Goal: Navigation & Orientation: Find specific page/section

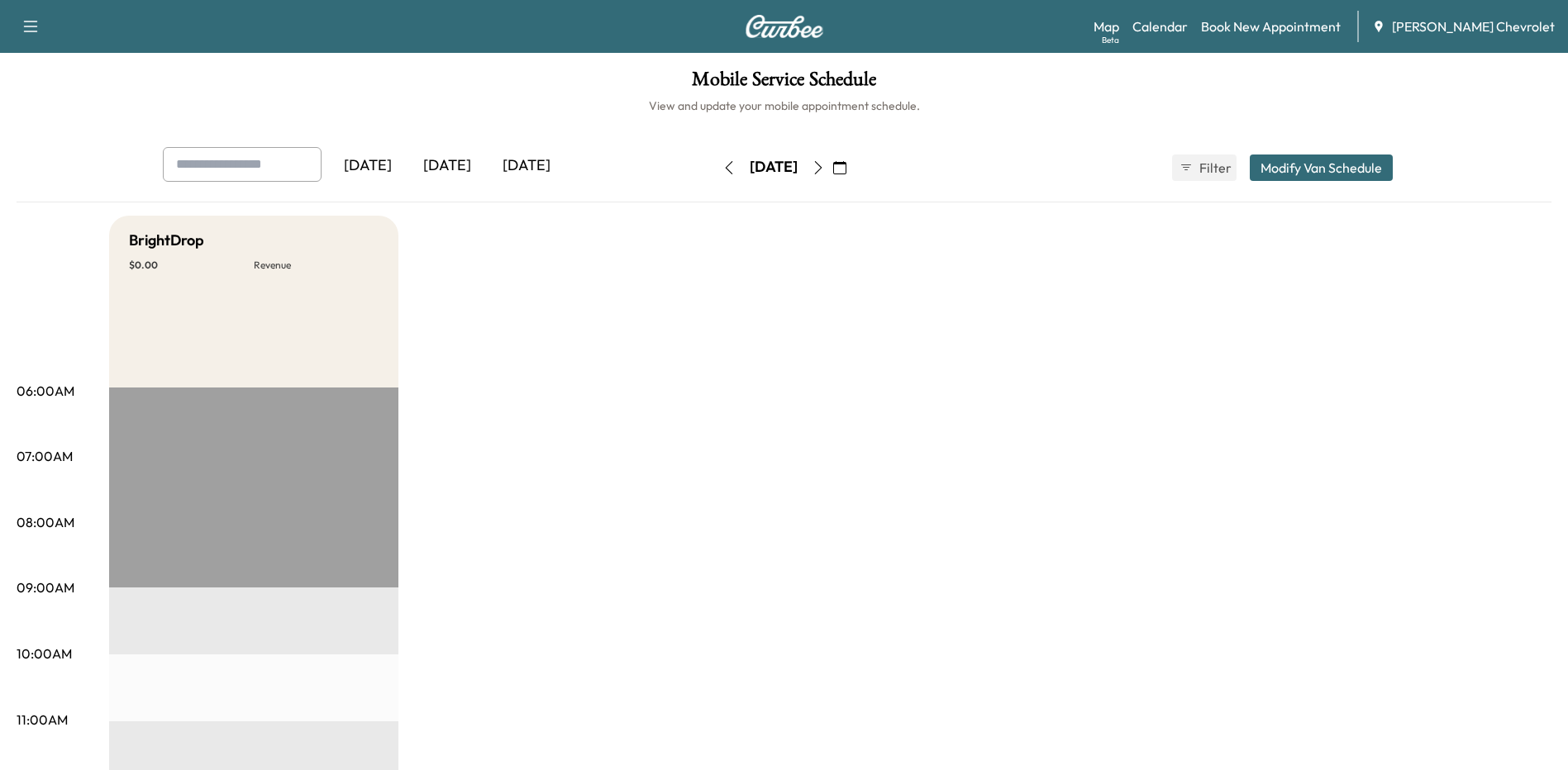
click at [825, 169] on icon "button" at bounding box center [817, 167] width 13 height 13
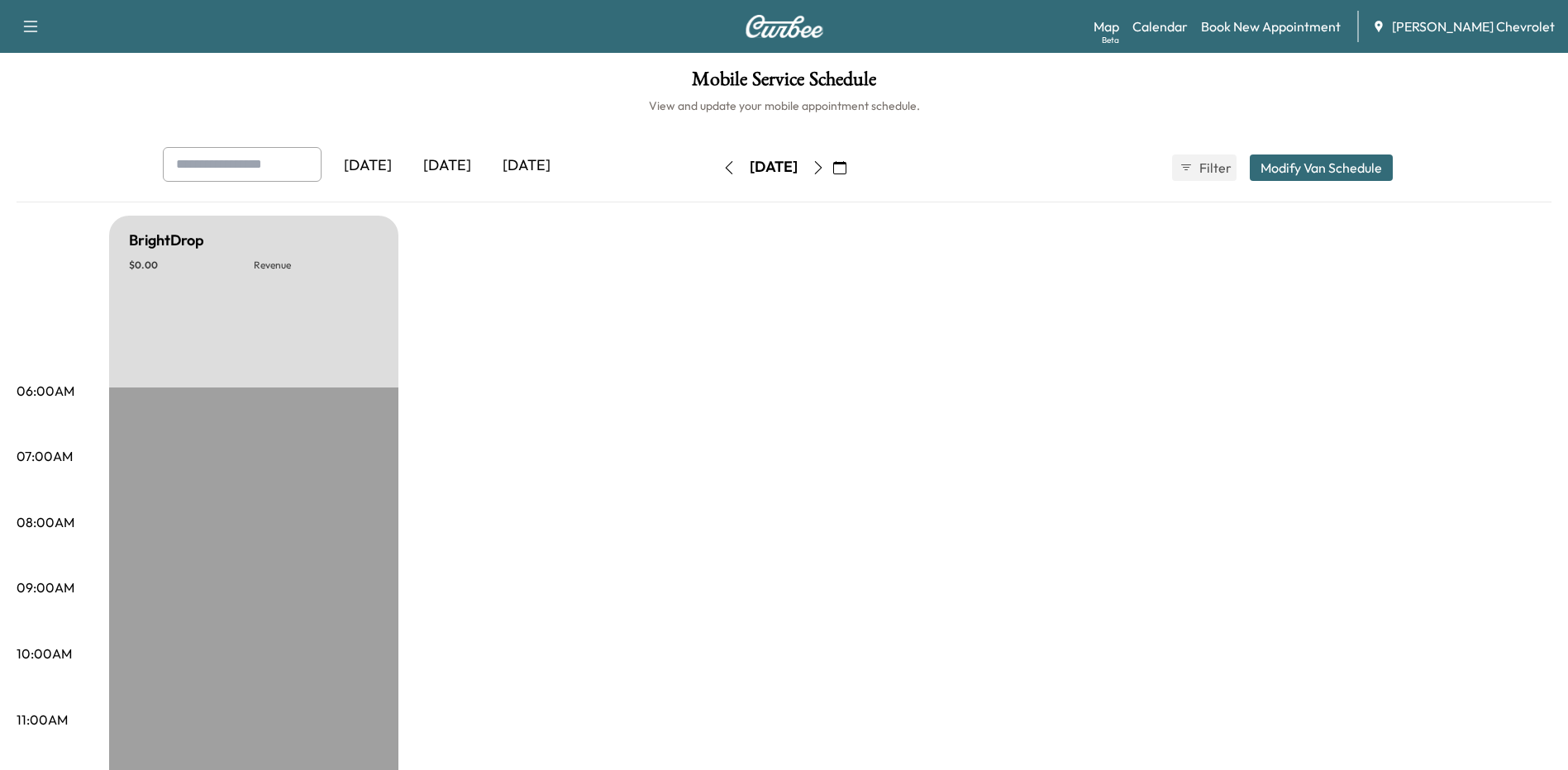
click at [832, 169] on button "button" at bounding box center [818, 167] width 28 height 27
click at [825, 169] on icon "button" at bounding box center [817, 167] width 13 height 13
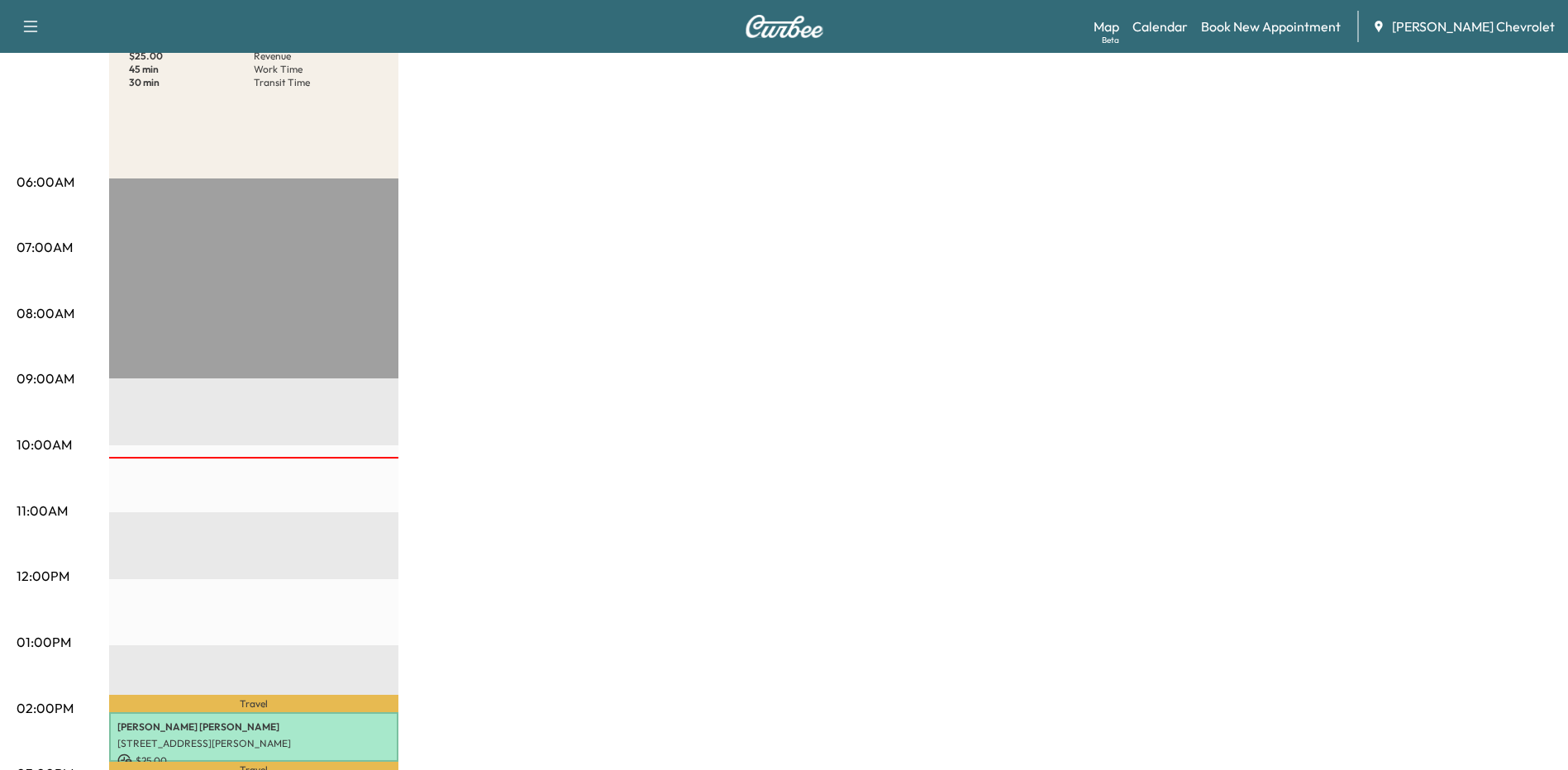
scroll to position [41, 0]
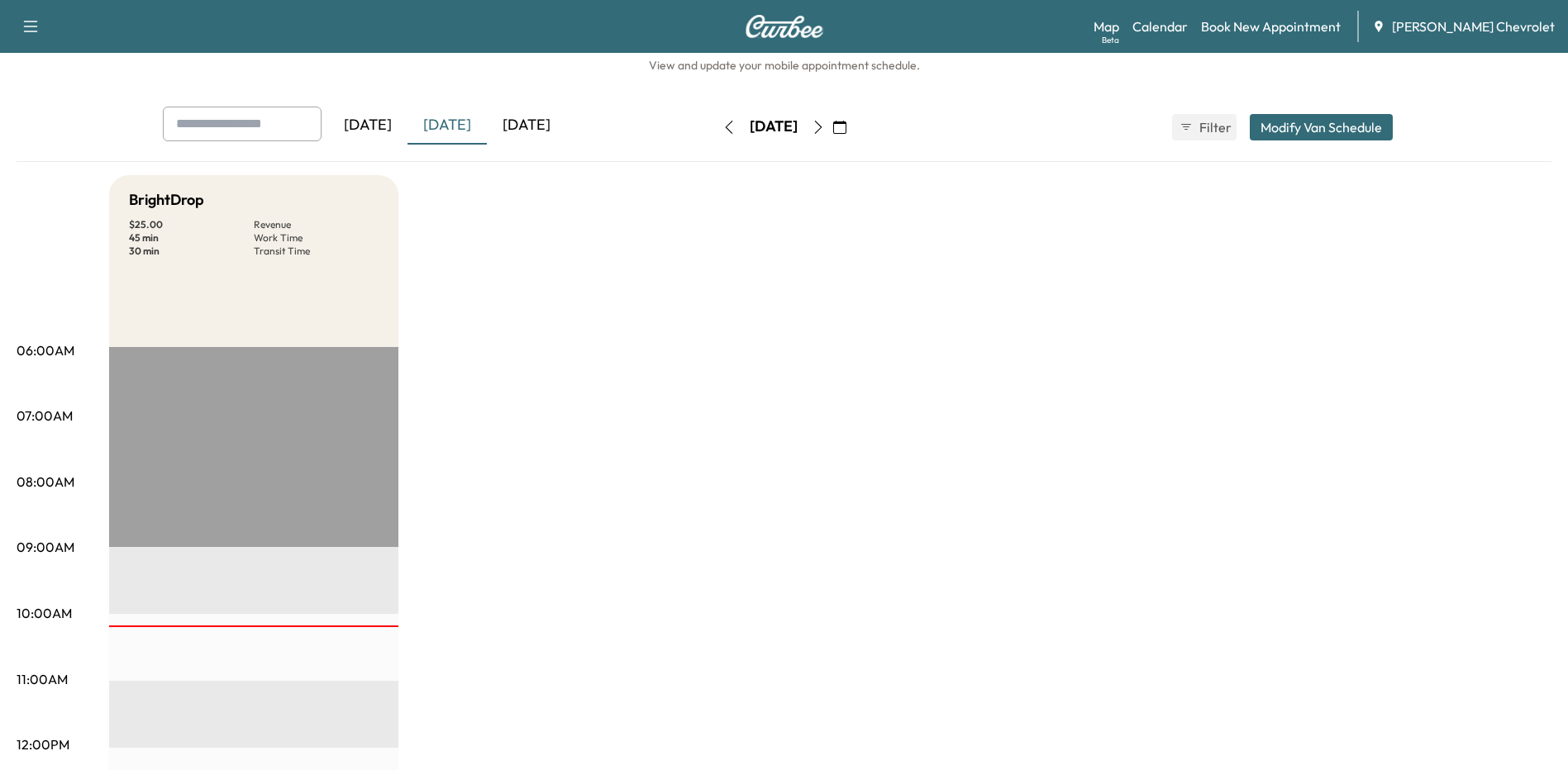
click at [825, 128] on icon "button" at bounding box center [817, 127] width 13 height 13
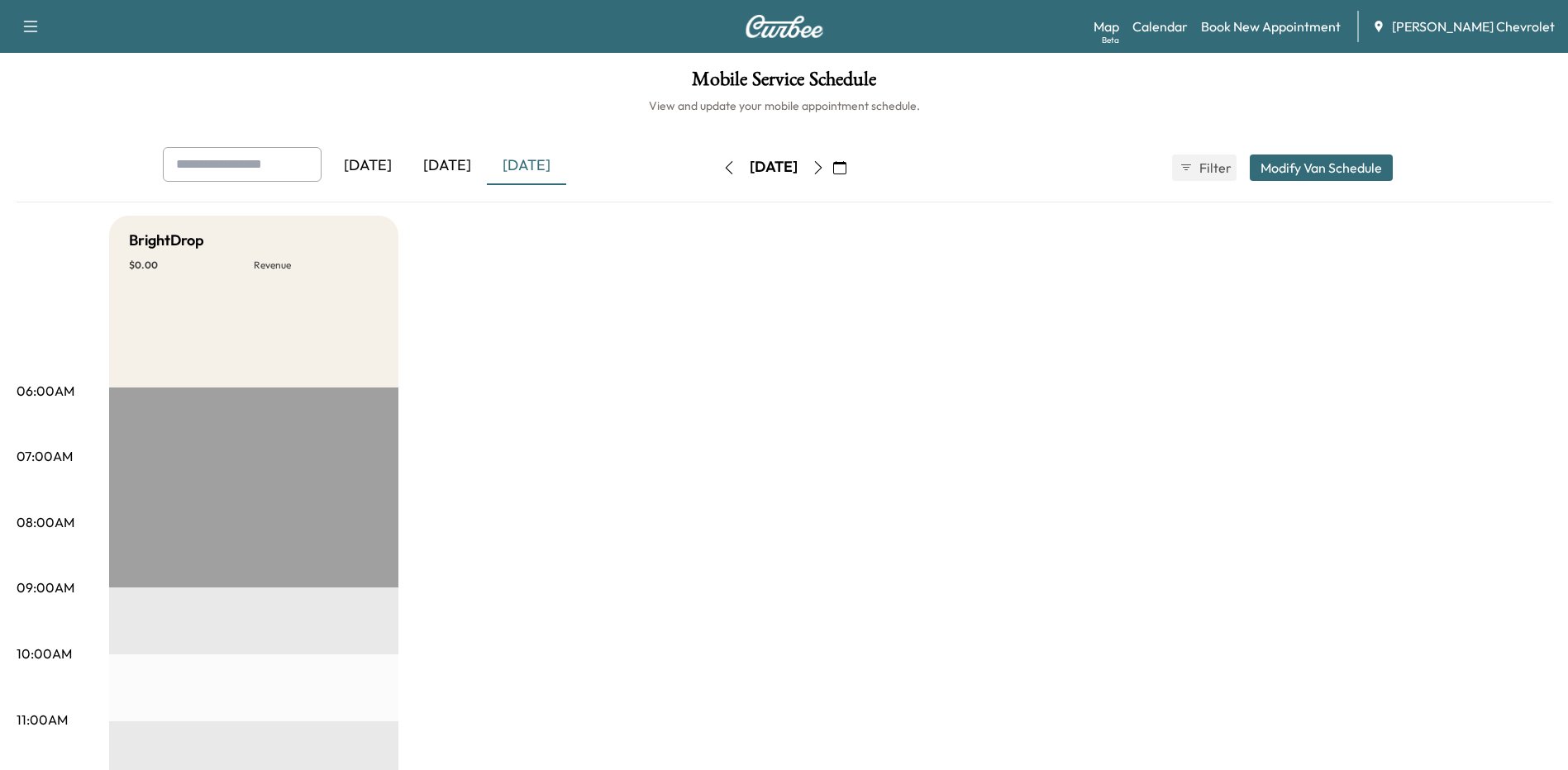
click at [825, 166] on icon "button" at bounding box center [817, 167] width 13 height 13
click at [724, 169] on icon "button" at bounding box center [728, 167] width 8 height 13
click at [714, 169] on button "button" at bounding box center [728, 167] width 28 height 27
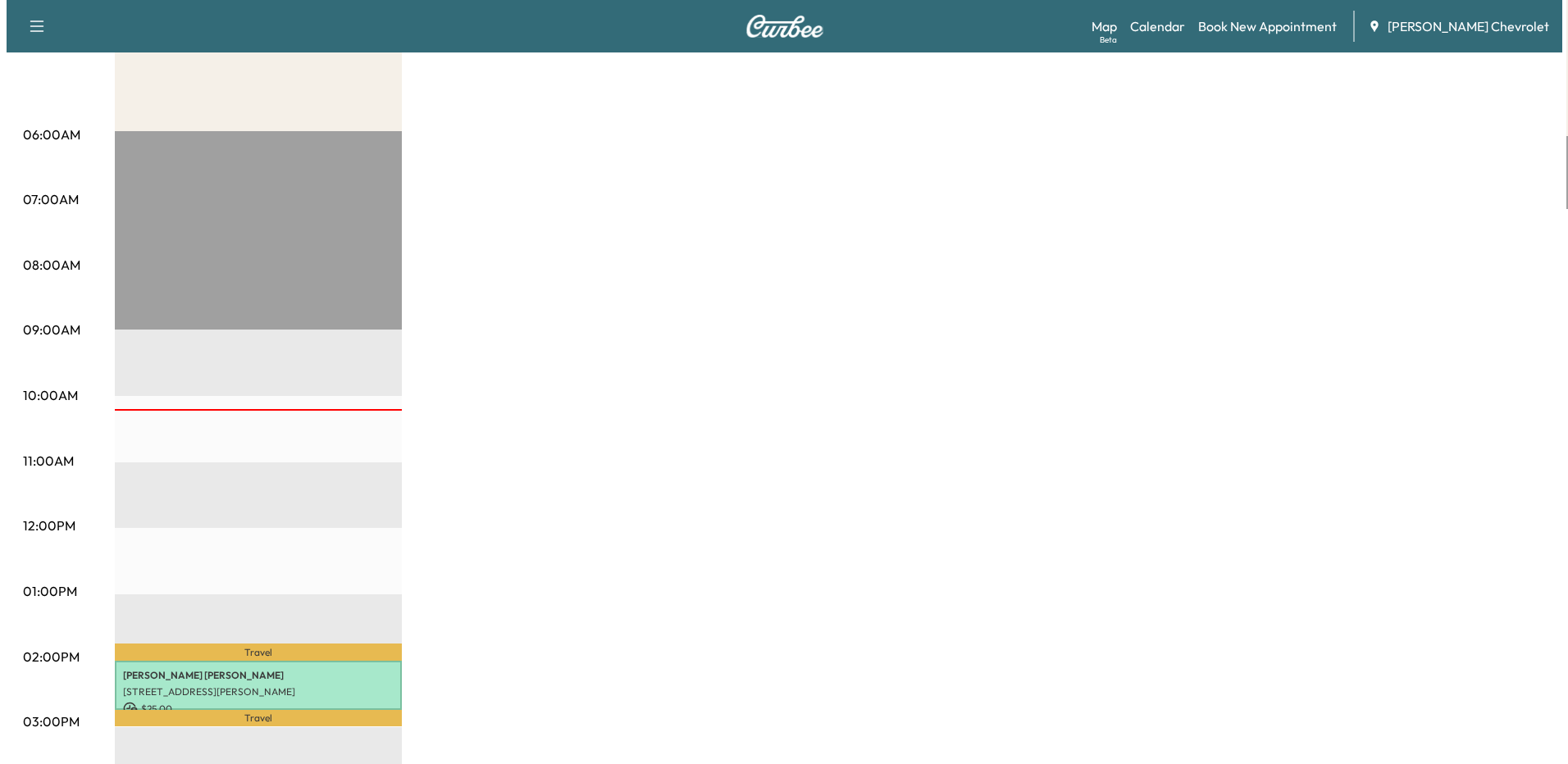
scroll to position [329, 0]
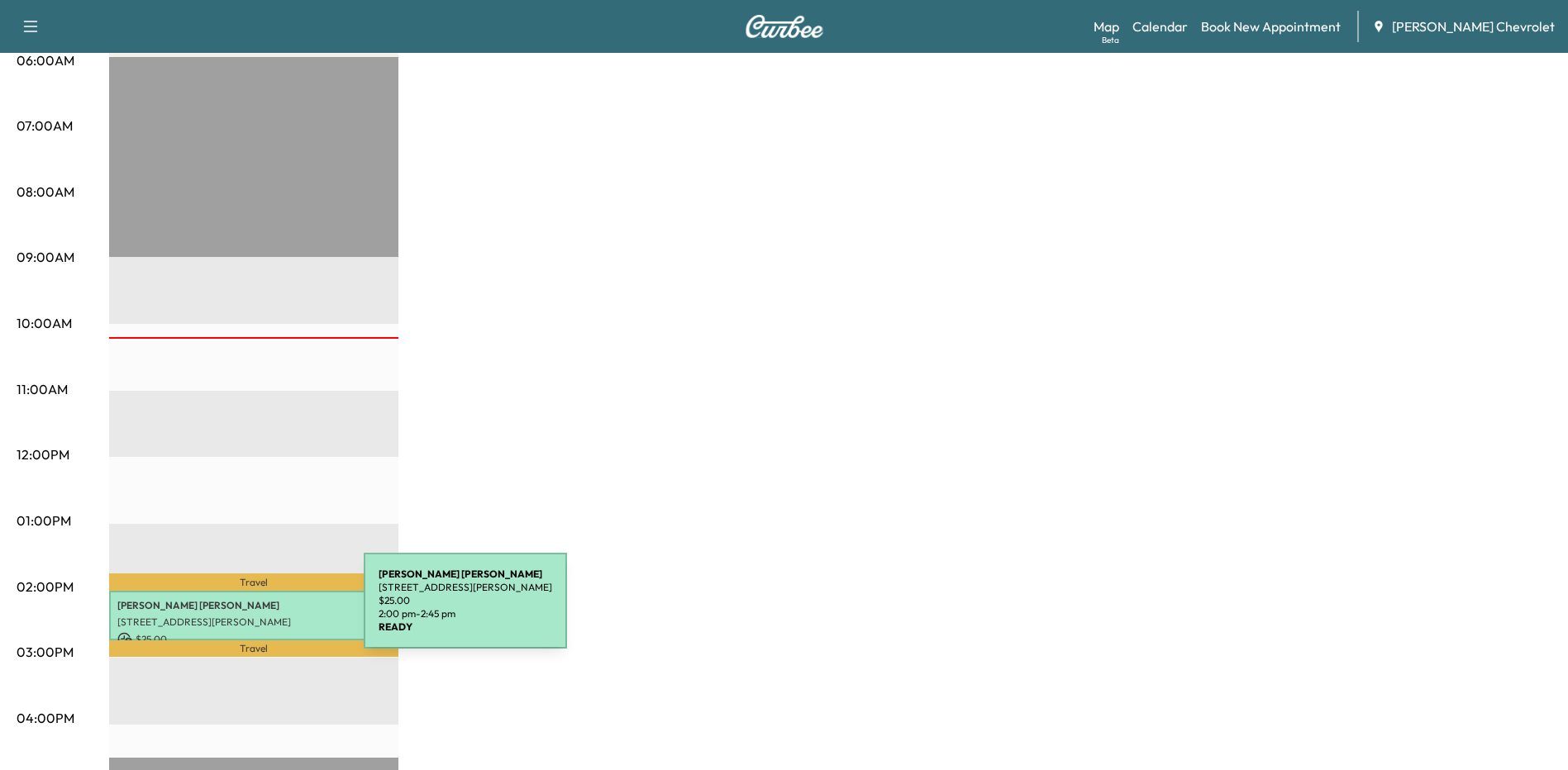
click at [240, 616] on p "[STREET_ADDRESS][PERSON_NAME]" at bounding box center [254, 622] width 273 height 13
